Goal: Information Seeking & Learning: Learn about a topic

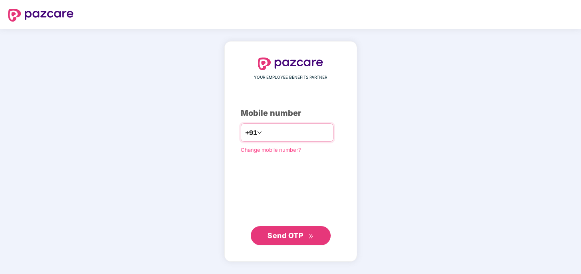
type input "**********"
click at [303, 240] on span "Send OTP" at bounding box center [291, 235] width 46 height 11
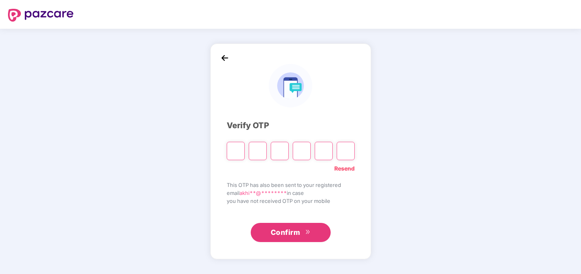
type input "*"
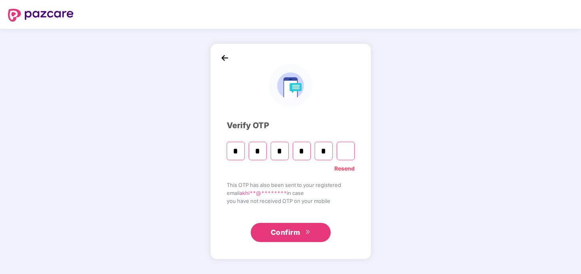
type input "*"
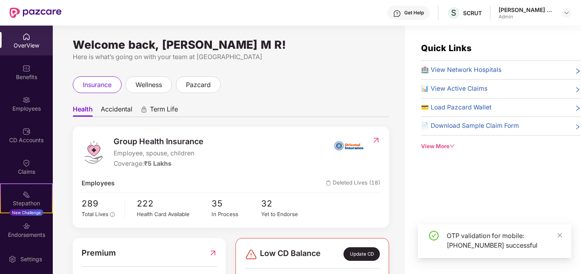
click at [547, 9] on div "[PERSON_NAME] M R" at bounding box center [527, 10] width 56 height 8
click at [570, 13] on img at bounding box center [567, 13] width 6 height 6
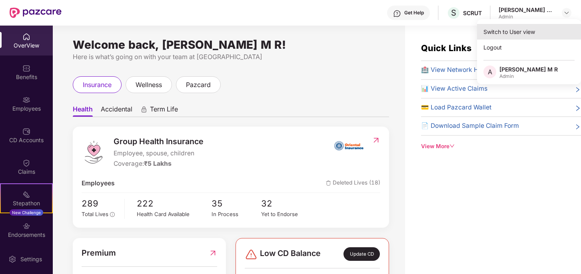
click at [525, 36] on div "Switch to User view" at bounding box center [529, 32] width 104 height 16
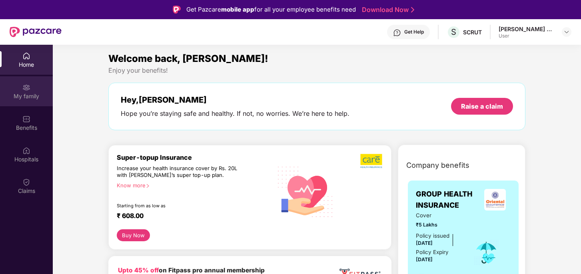
click at [28, 98] on div "My family" at bounding box center [26, 96] width 53 height 8
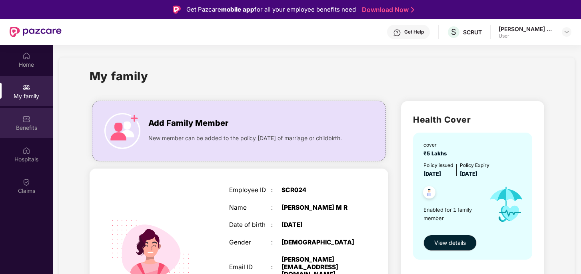
click at [31, 126] on div "Benefits" at bounding box center [26, 128] width 53 height 8
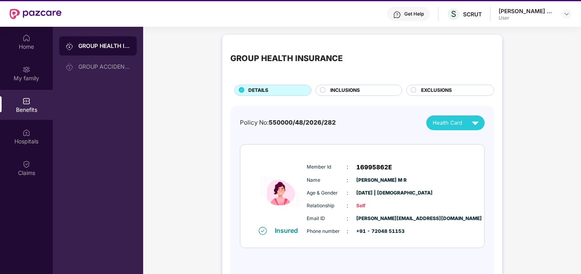
scroll to position [45, 0]
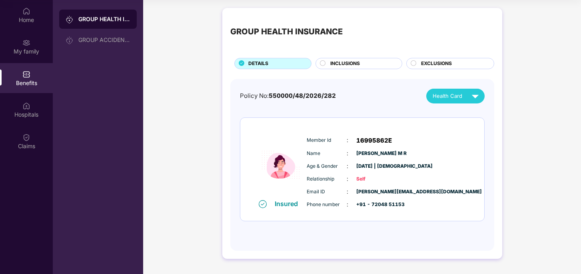
click at [363, 68] on div "INCLUSIONS" at bounding box center [362, 64] width 72 height 9
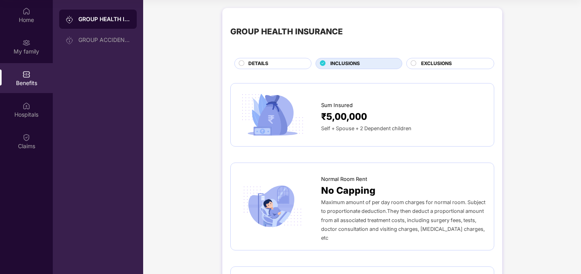
click at [439, 66] on span "EXCLUSIONS" at bounding box center [436, 64] width 31 height 8
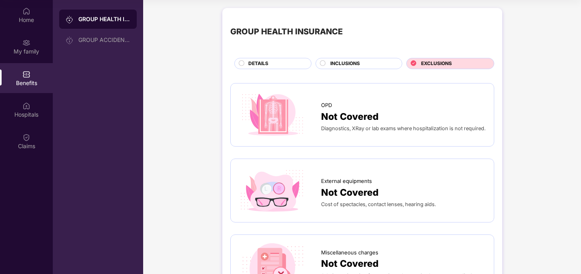
click at [260, 66] on span "DETAILS" at bounding box center [258, 64] width 20 height 8
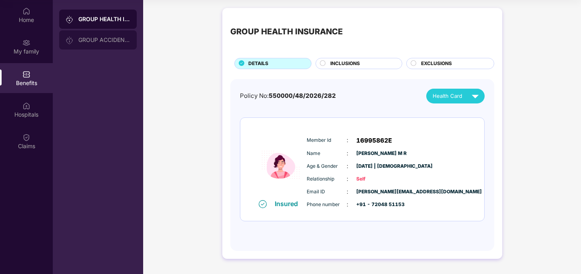
click at [96, 44] on div "GROUP ACCIDENTAL INSURANCE" at bounding box center [98, 39] width 78 height 19
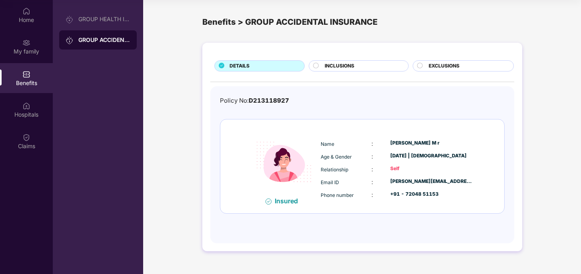
click at [342, 66] on span "INCLUSIONS" at bounding box center [340, 66] width 30 height 8
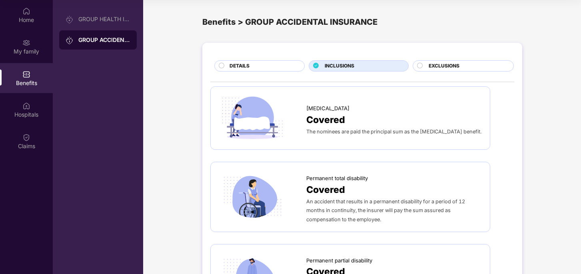
click at [476, 67] on div "EXCLUSIONS" at bounding box center [467, 66] width 85 height 9
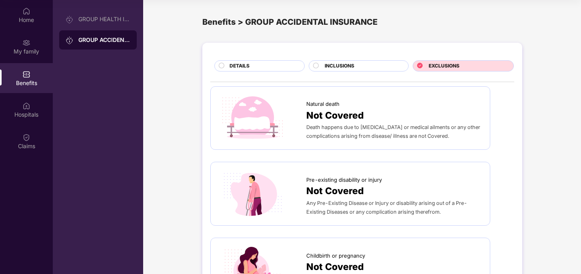
click at [236, 62] on span "DETAILS" at bounding box center [240, 66] width 20 height 8
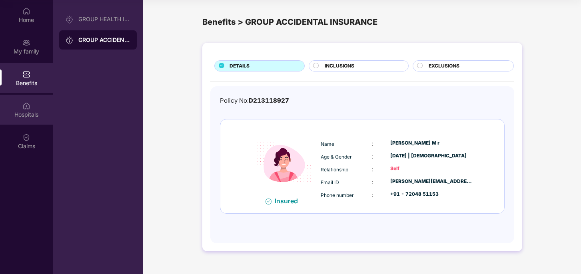
click at [25, 113] on div "Hospitals" at bounding box center [26, 115] width 53 height 8
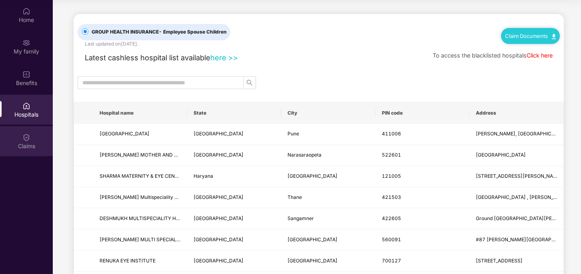
click at [27, 144] on div "Claims" at bounding box center [26, 146] width 53 height 8
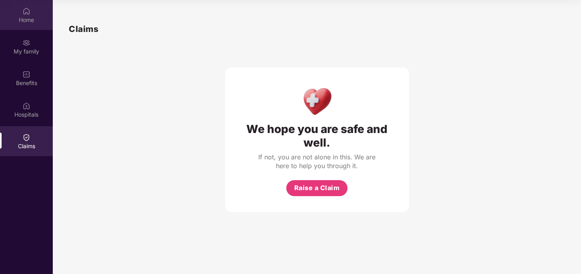
click at [30, 16] on div "Home" at bounding box center [26, 20] width 53 height 8
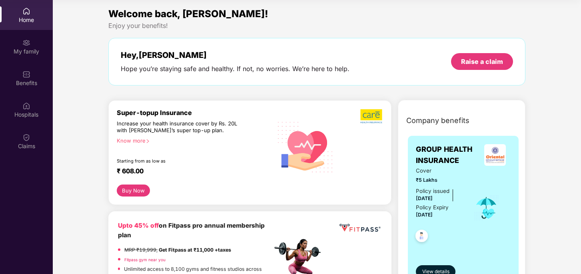
click at [140, 142] on div "Know more" at bounding box center [192, 141] width 151 height 6
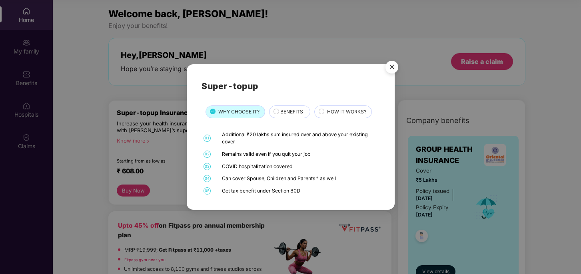
click at [394, 67] on img "Close" at bounding box center [392, 68] width 22 height 22
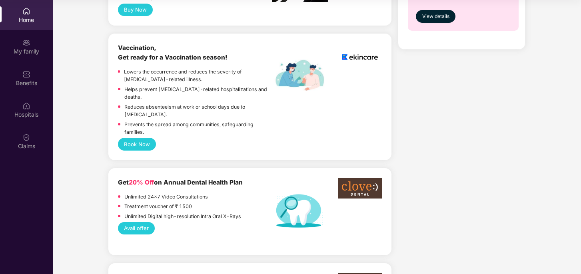
scroll to position [0, 0]
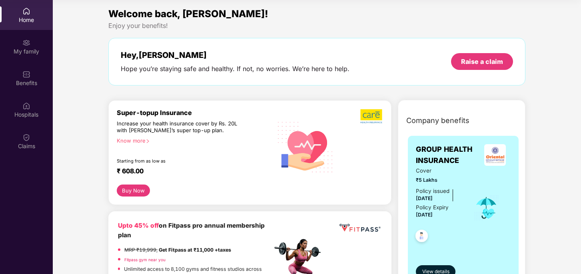
click at [24, 21] on div "Home" at bounding box center [26, 20] width 53 height 8
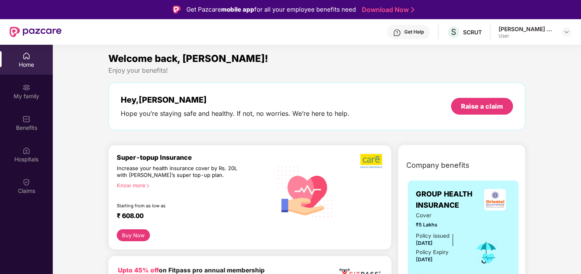
click at [424, 31] on div "Get Help" at bounding box center [414, 32] width 20 height 6
click at [332, 137] on div "Welcome back, [PERSON_NAME]! Enjoy your benefits! Hey, [PERSON_NAME] Hope you’r…" at bounding box center [316, 94] width 423 height 87
